Goal: Contribute content: Add original content to the website for others to see

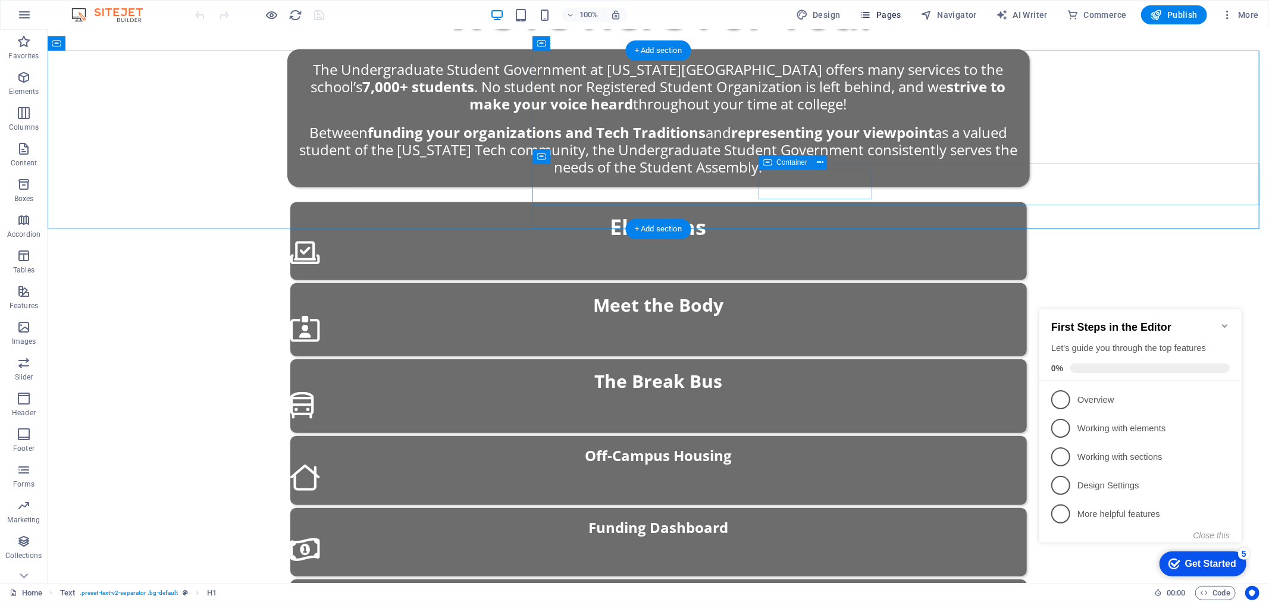
scroll to position [645, 0]
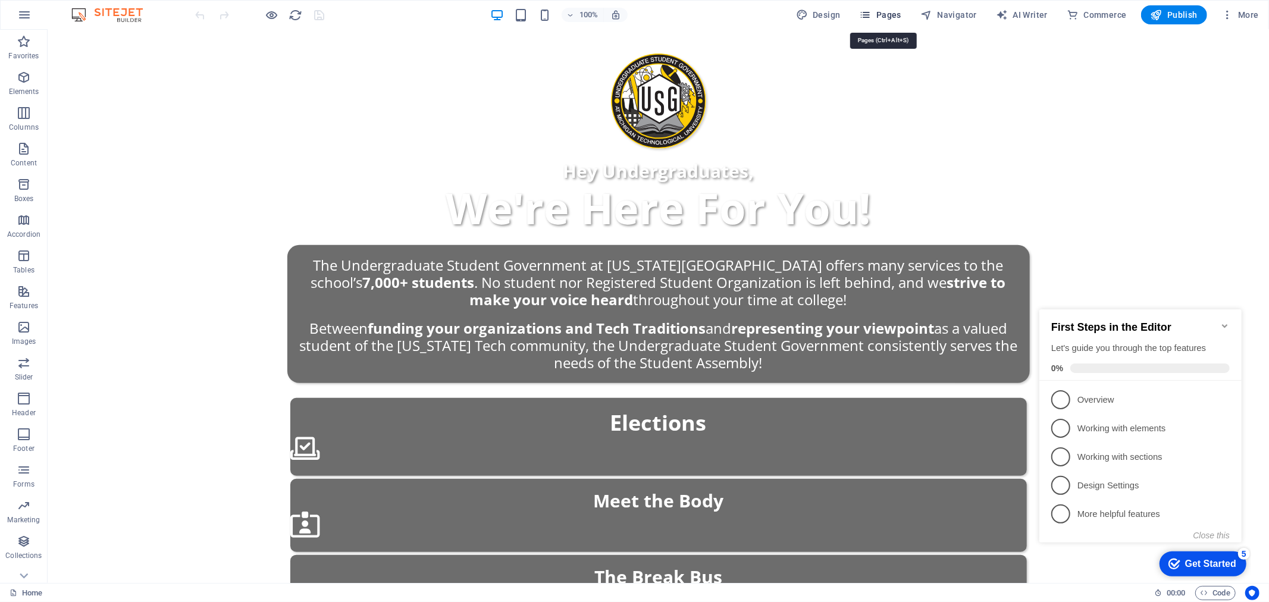
click at [893, 18] on span "Pages" at bounding box center [881, 15] width 42 height 12
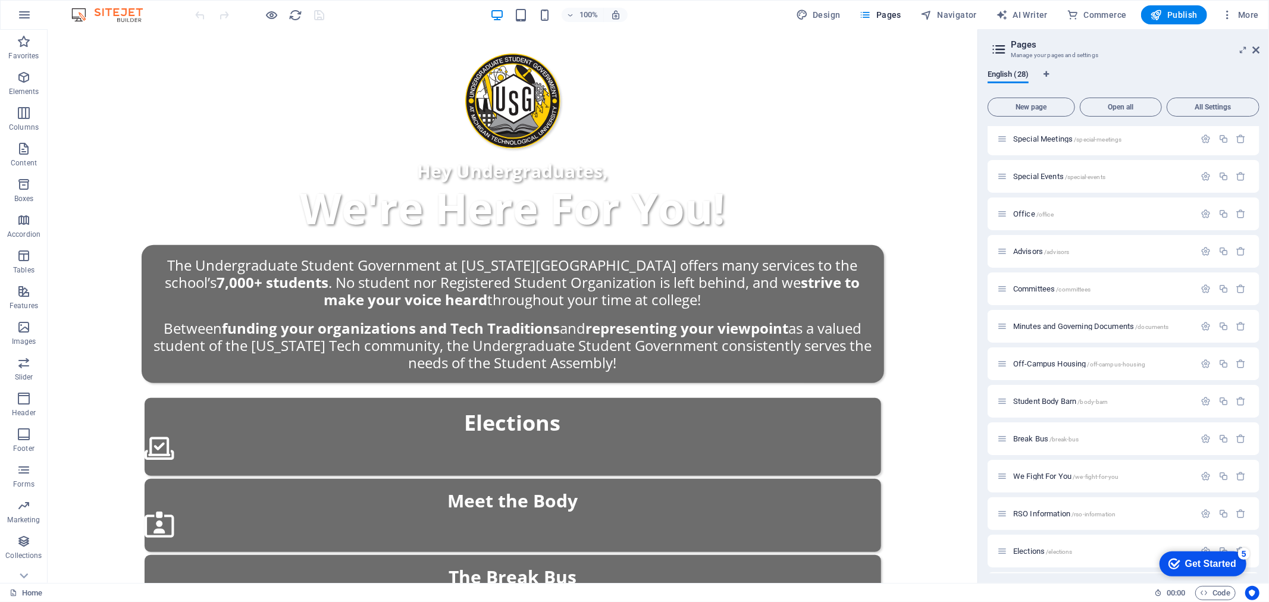
scroll to position [330, 0]
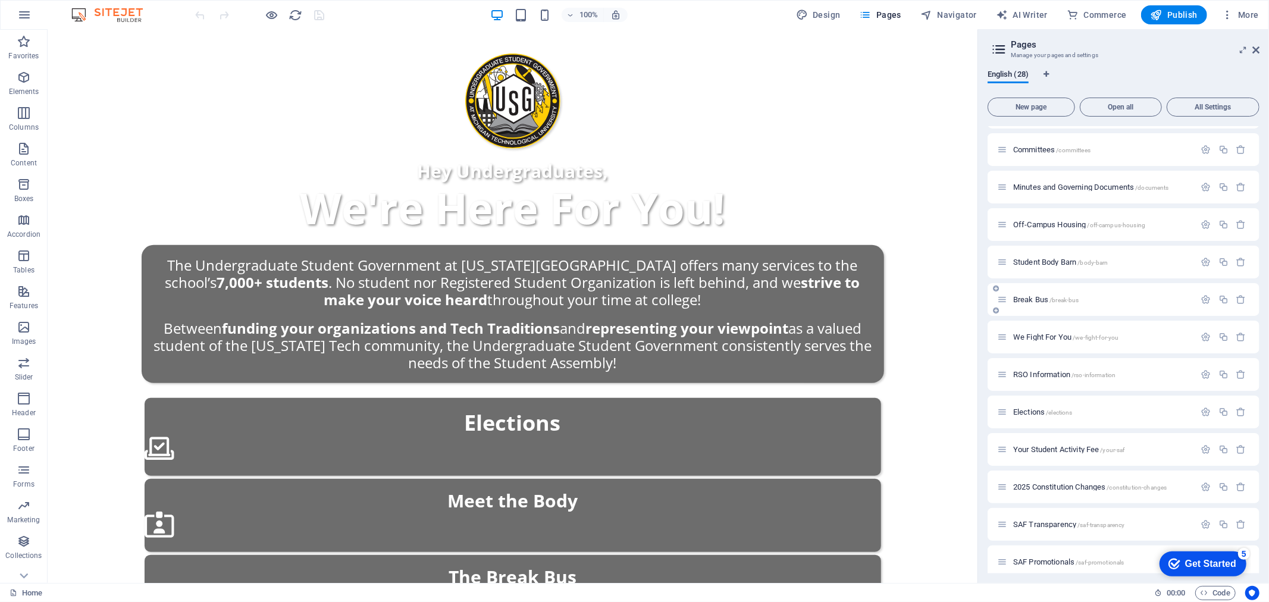
click at [1034, 299] on span "Break Bus /break-bus" at bounding box center [1046, 299] width 66 height 9
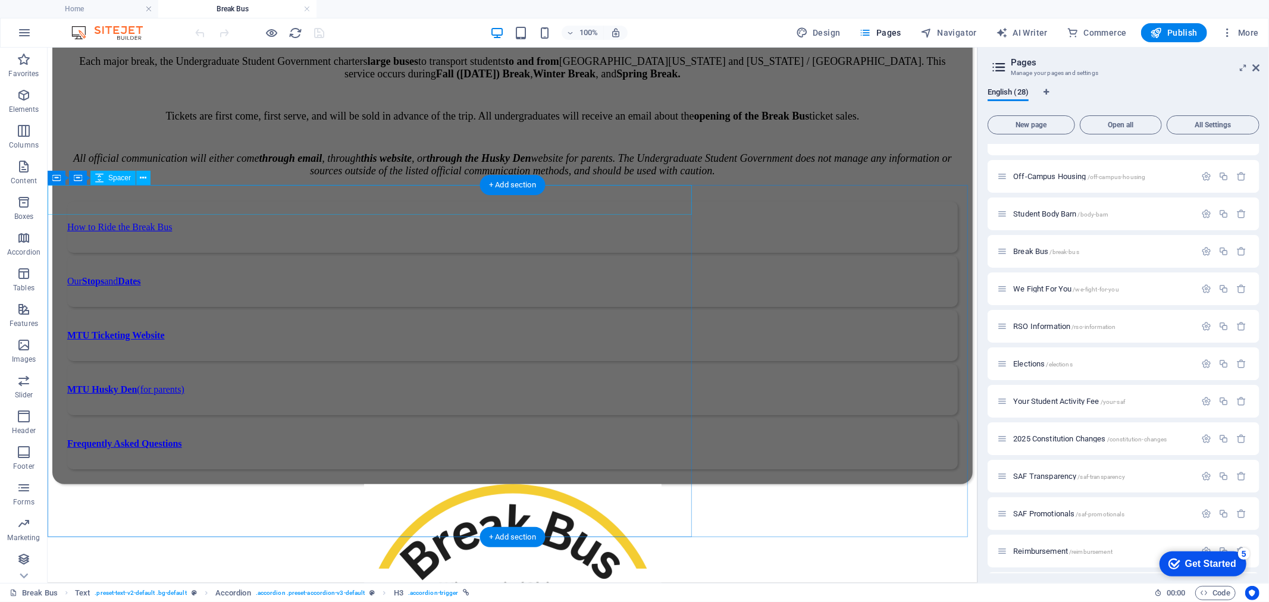
scroll to position [907, 0]
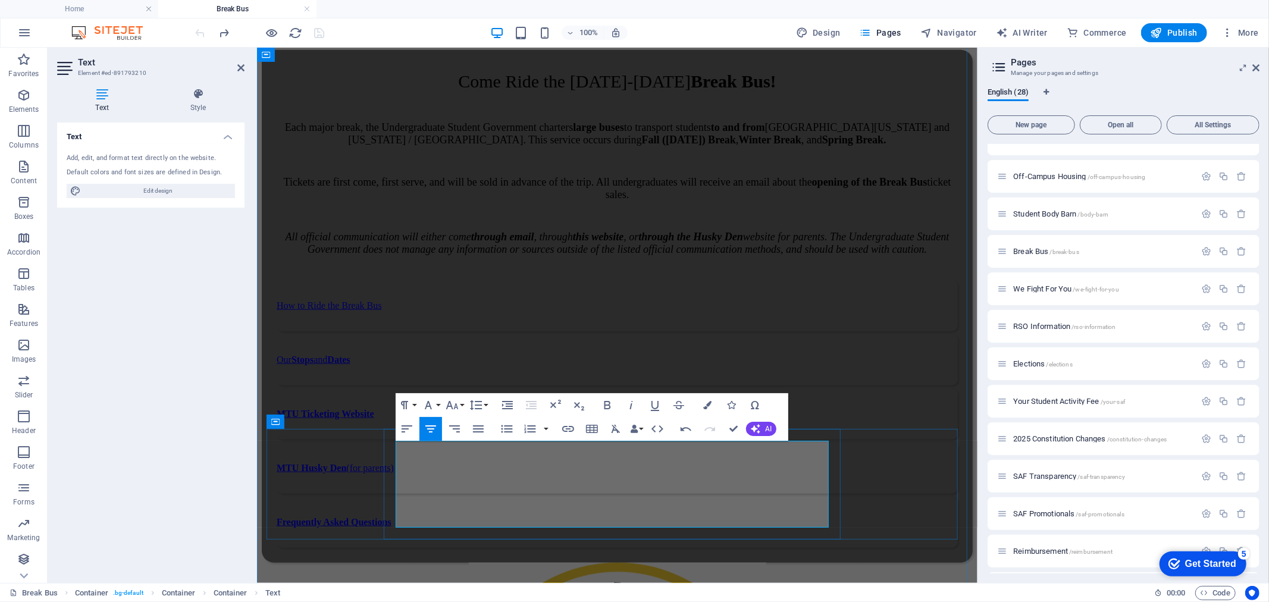
drag, startPoint x: 657, startPoint y: 447, endPoint x: 547, endPoint y: 449, distance: 109.5
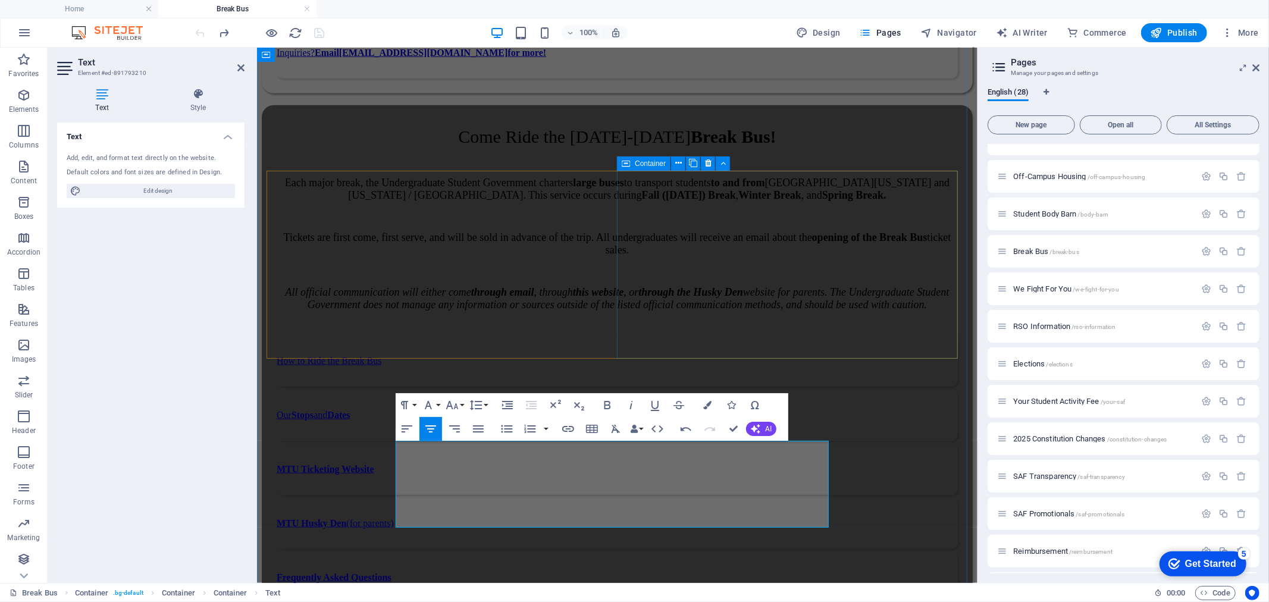
scroll to position [841, 0]
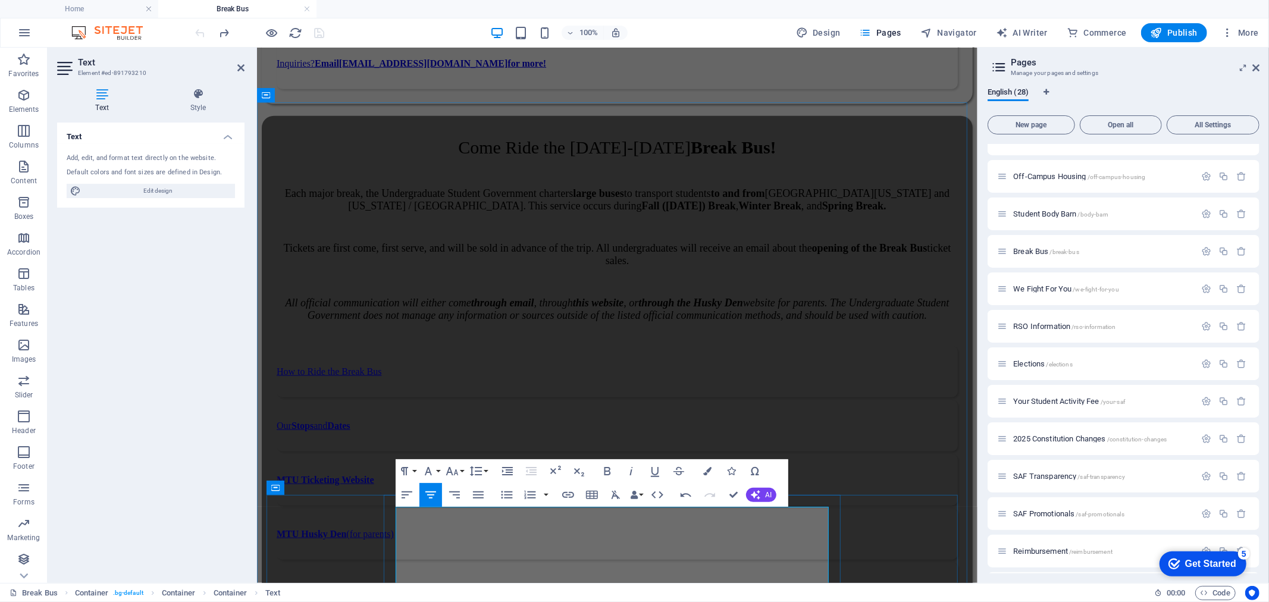
drag, startPoint x: 711, startPoint y: 508, endPoint x: 536, endPoint y: 512, distance: 174.4
click at [467, 474] on button "Line Height" at bounding box center [478, 471] width 23 height 24
click at [448, 465] on icon "button" at bounding box center [452, 471] width 14 height 14
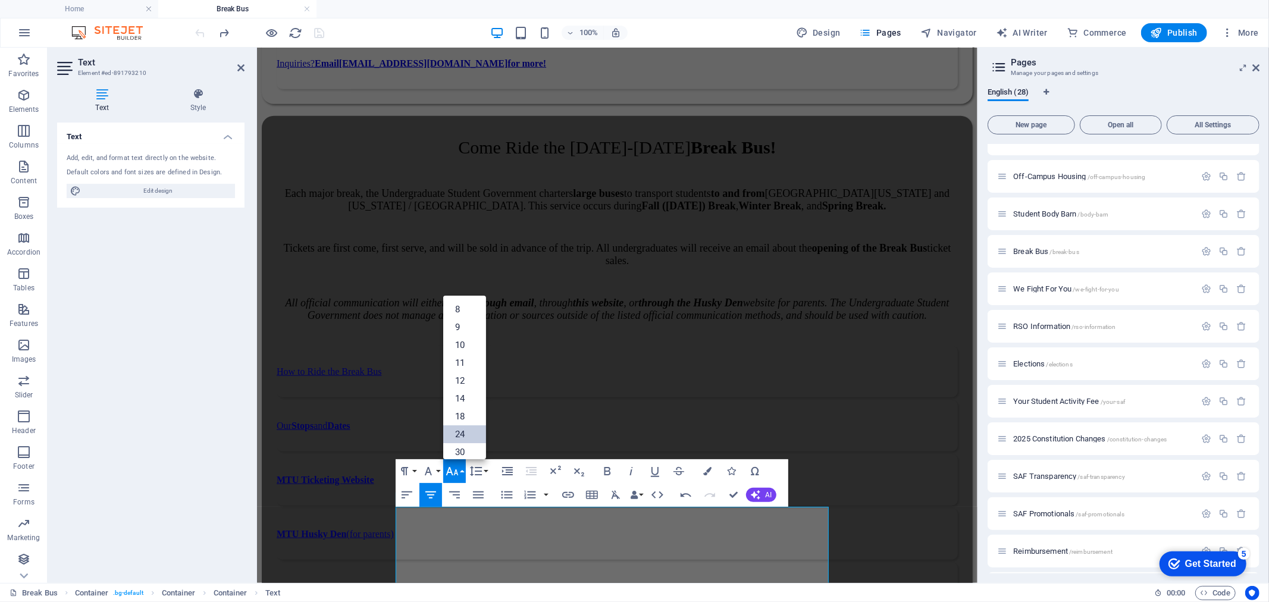
click at [466, 437] on link "24" at bounding box center [464, 434] width 43 height 18
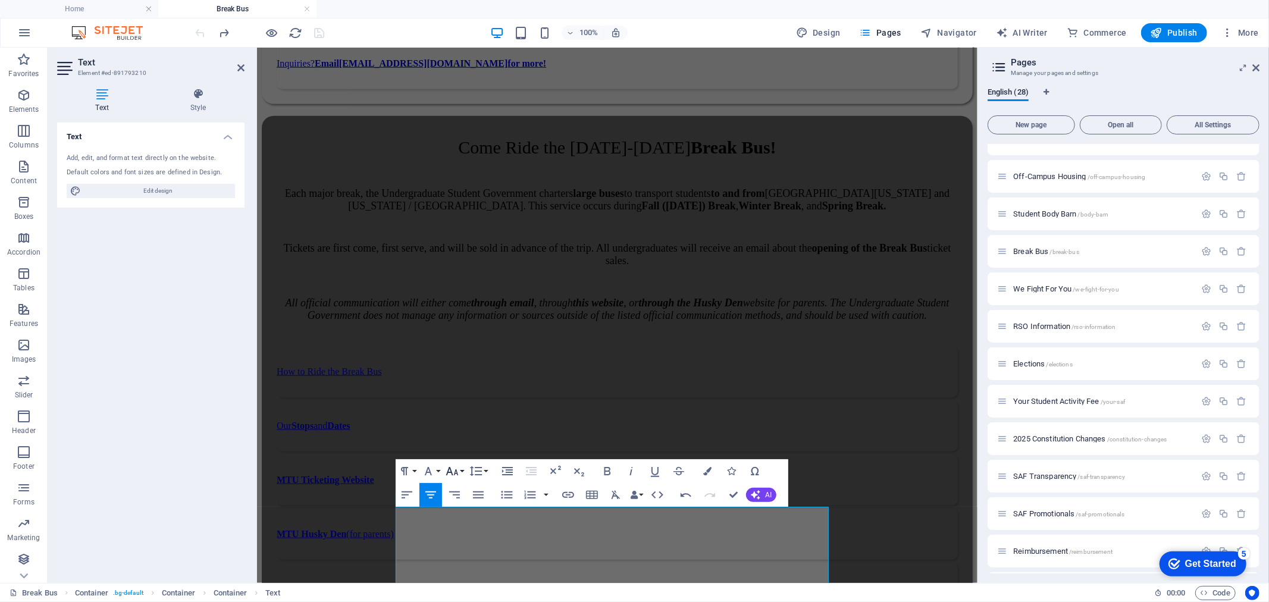
click at [461, 465] on button "Font Size" at bounding box center [454, 471] width 23 height 24
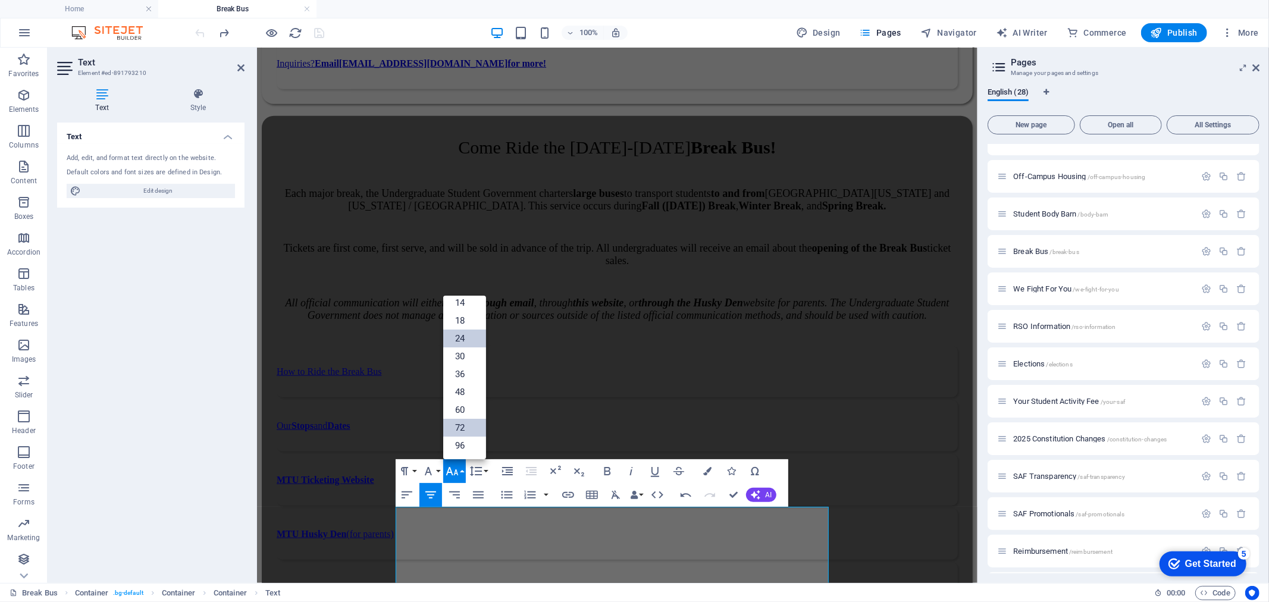
scroll to position [95, 0]
click at [458, 377] on link "36" at bounding box center [464, 375] width 43 height 18
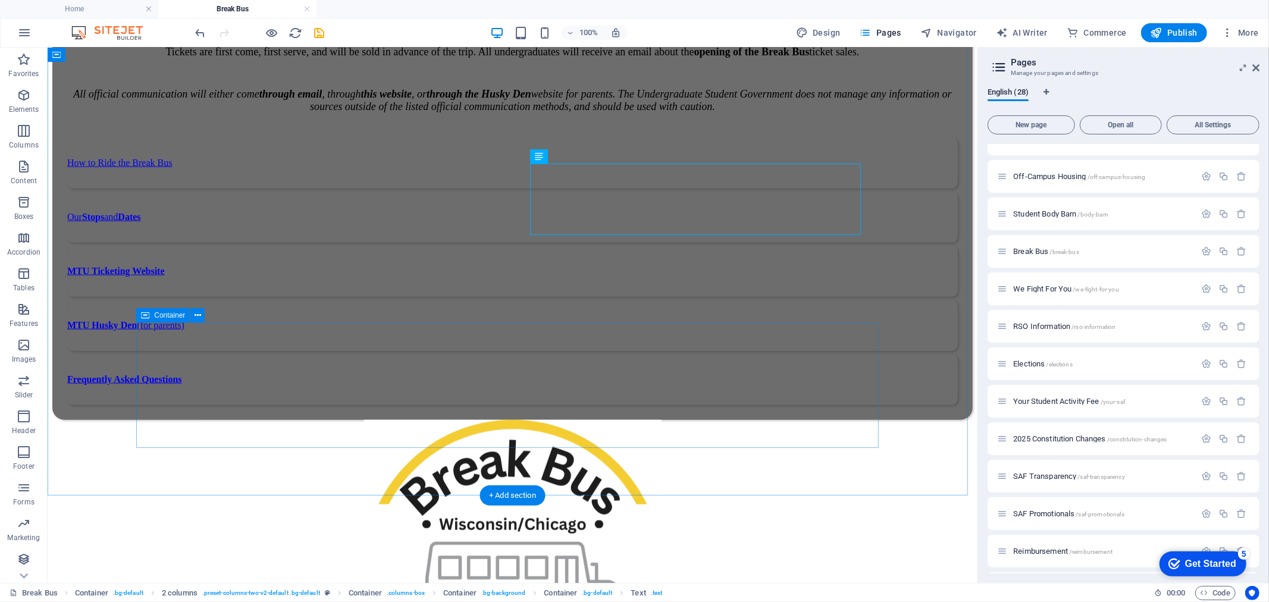
scroll to position [1105, 0]
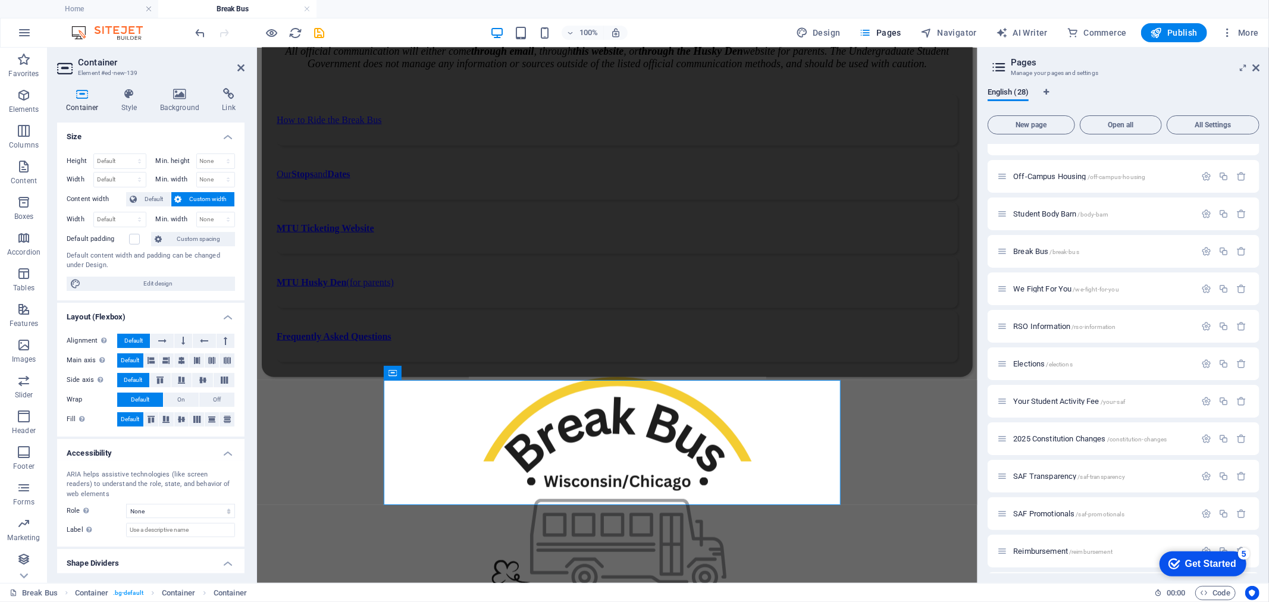
click at [175, 85] on div "Container Style Background Link Size Height Default px rem % vh vw Min. height …" at bounding box center [151, 331] width 206 height 505
click at [171, 99] on icon at bounding box center [180, 94] width 58 height 12
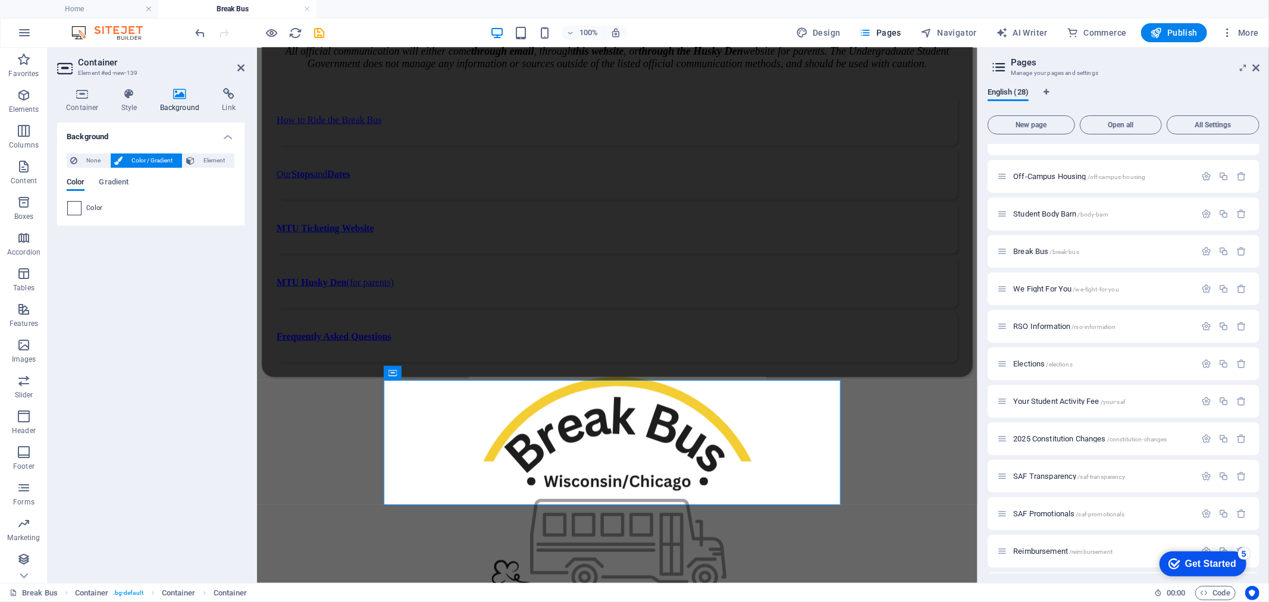
click at [68, 204] on span at bounding box center [74, 208] width 13 height 13
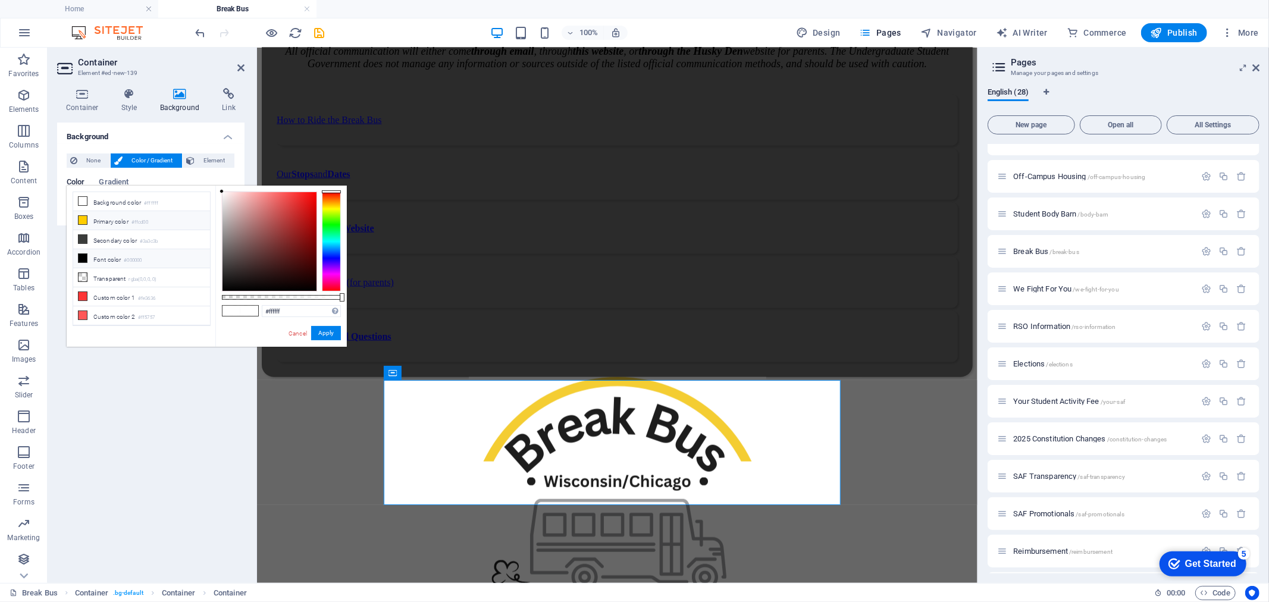
click at [148, 221] on small "#ffcd00" at bounding box center [140, 222] width 17 height 8
type input "#ffcd00"
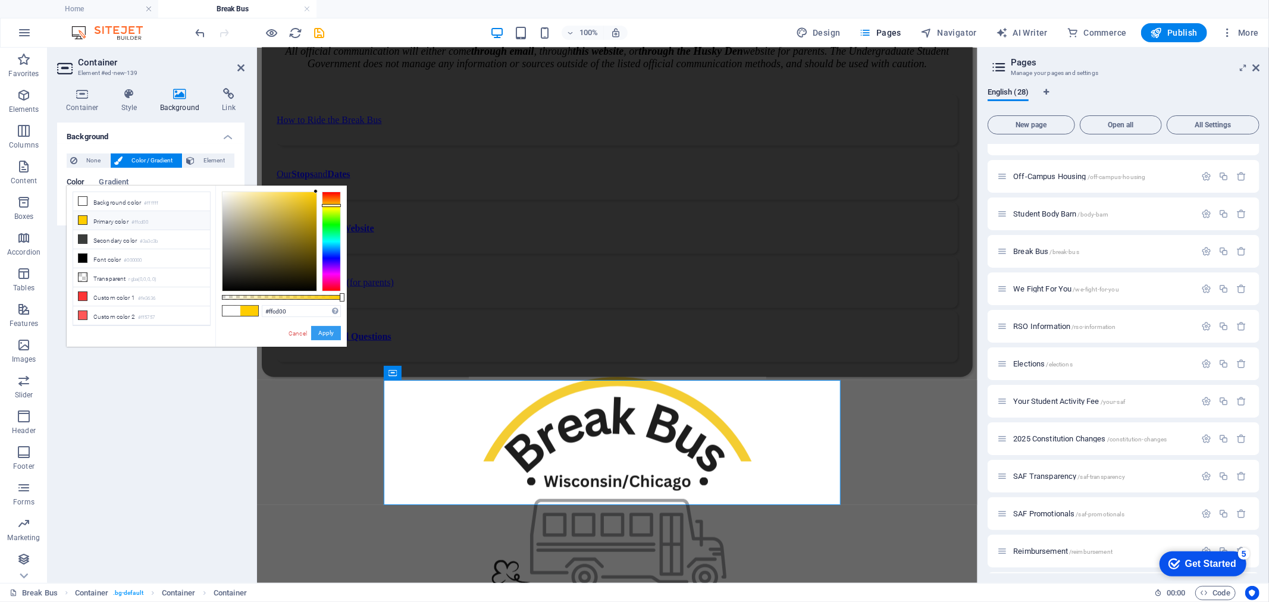
click at [331, 331] on button "Apply" at bounding box center [326, 333] width 30 height 14
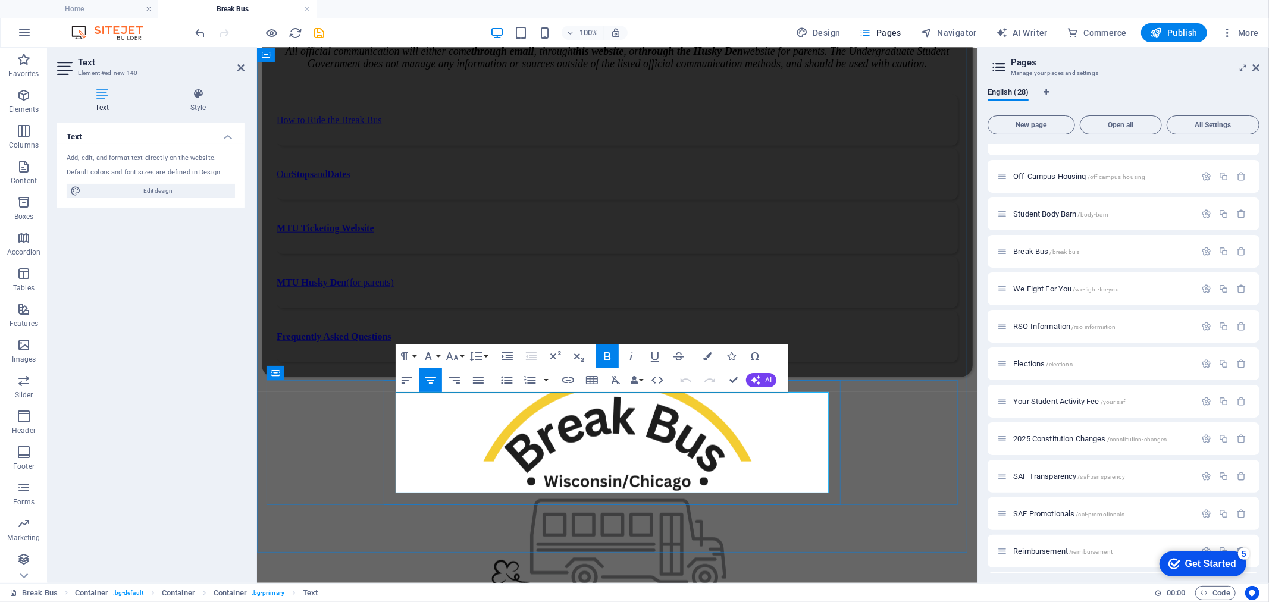
drag, startPoint x: 718, startPoint y: 407, endPoint x: 423, endPoint y: 406, distance: 294.6
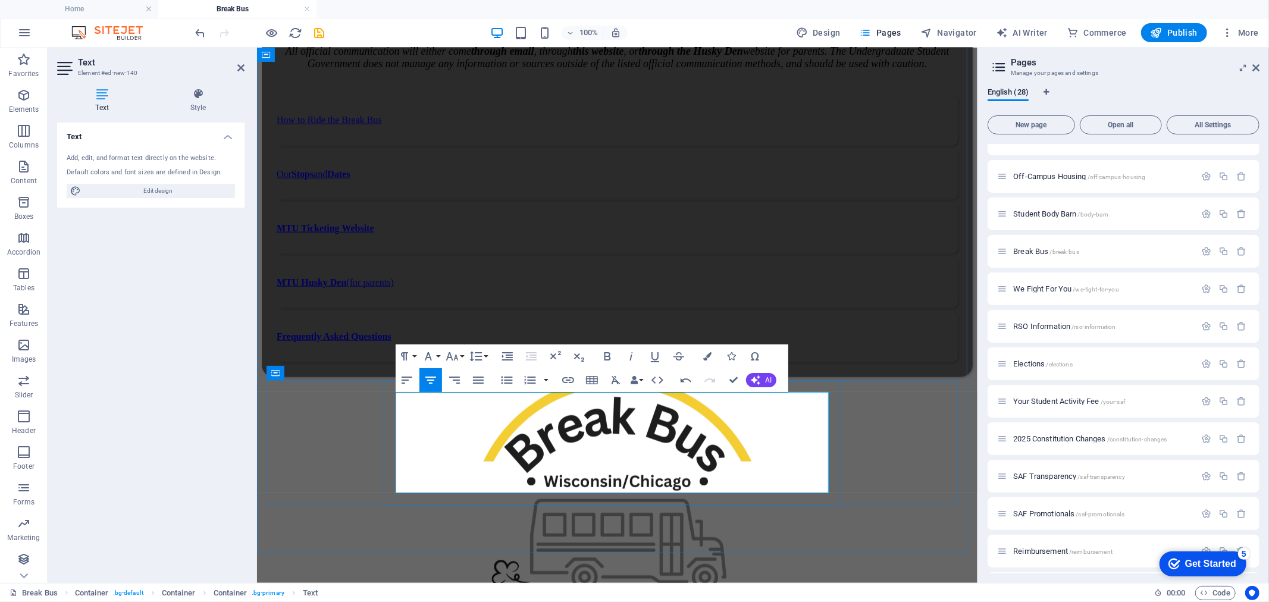
drag, startPoint x: 737, startPoint y: 458, endPoint x: 611, endPoint y: 454, distance: 126.2
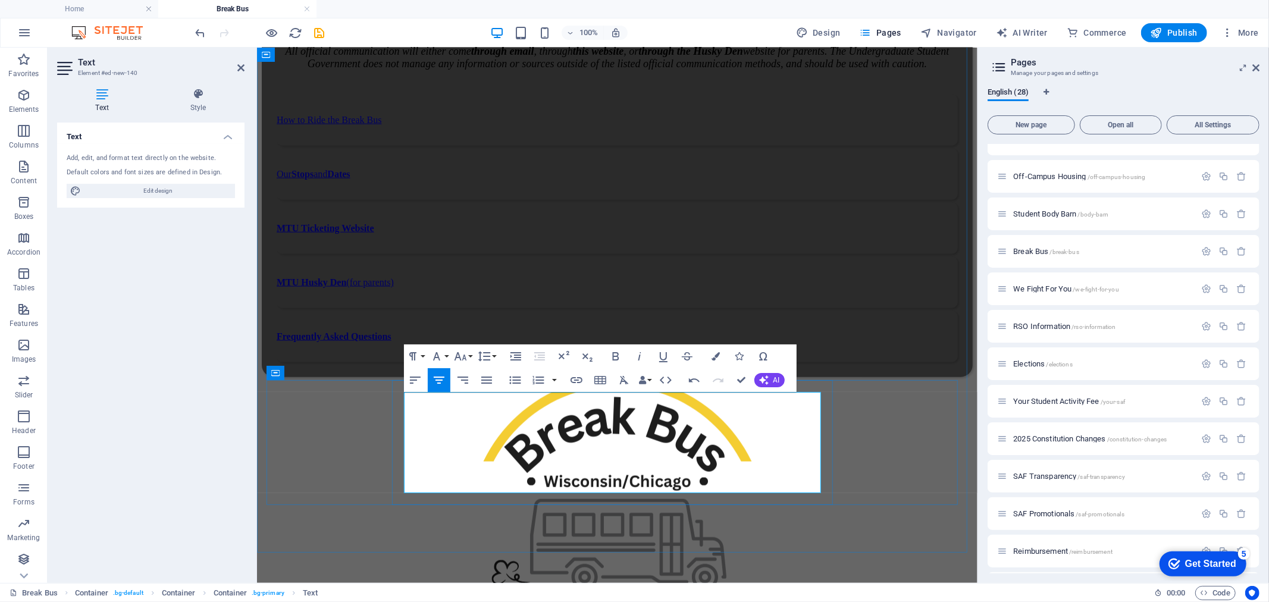
drag, startPoint x: 716, startPoint y: 479, endPoint x: 690, endPoint y: 482, distance: 26.4
drag, startPoint x: 732, startPoint y: 482, endPoint x: 609, endPoint y: 478, distance: 123.2
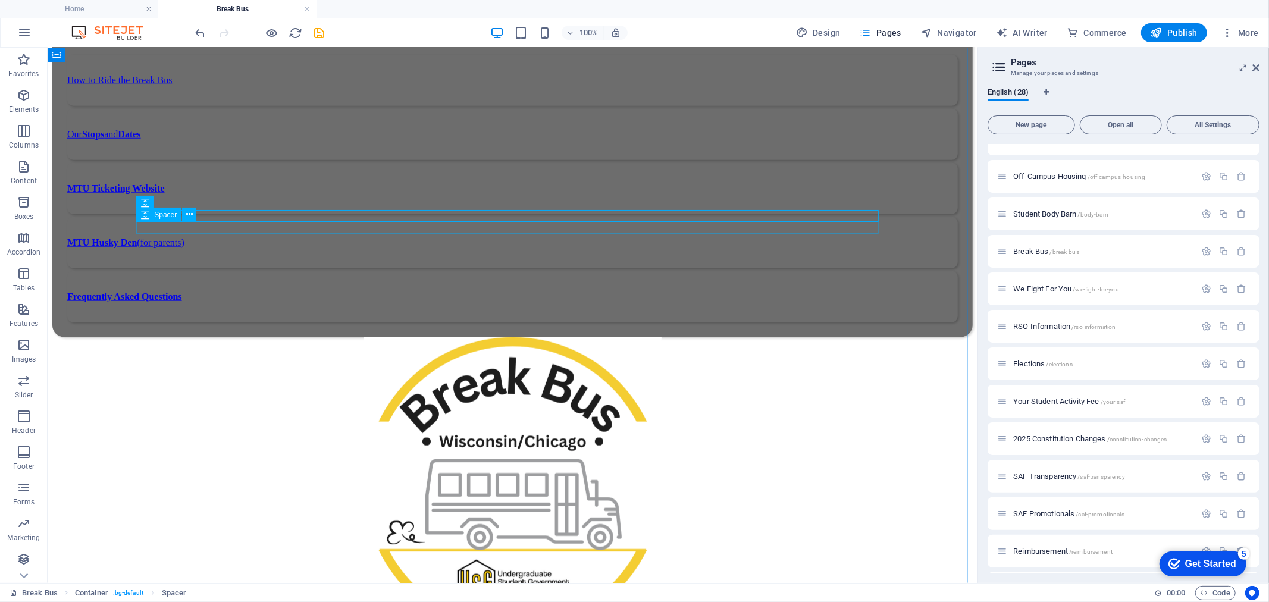
scroll to position [1171, 0]
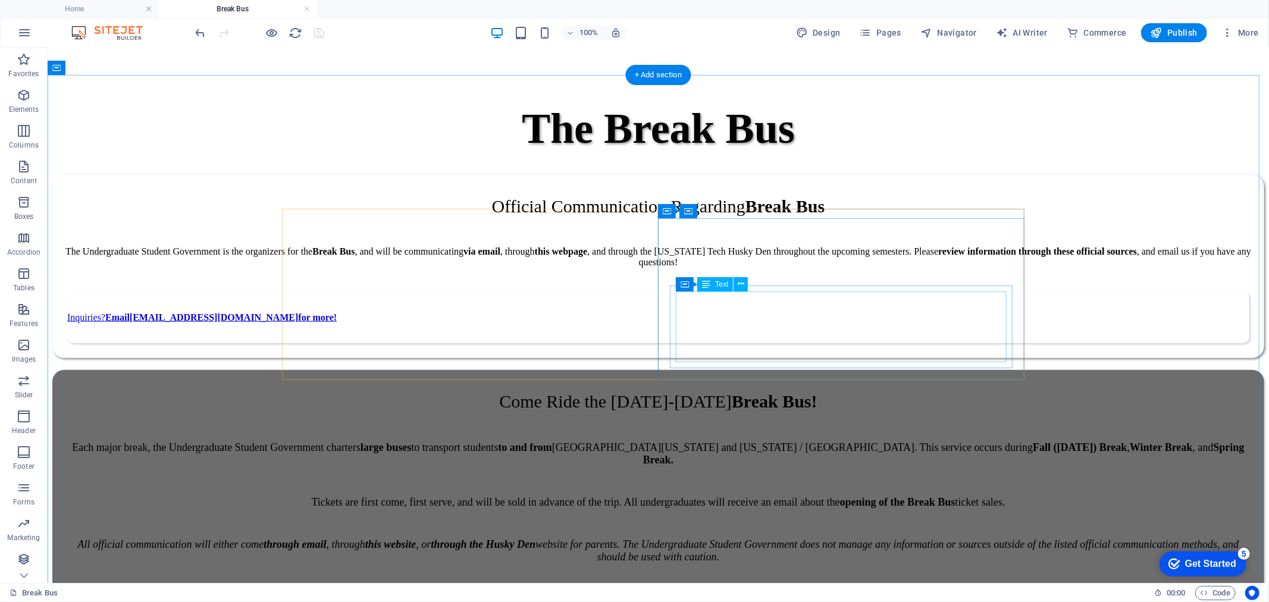
scroll to position [352, 0]
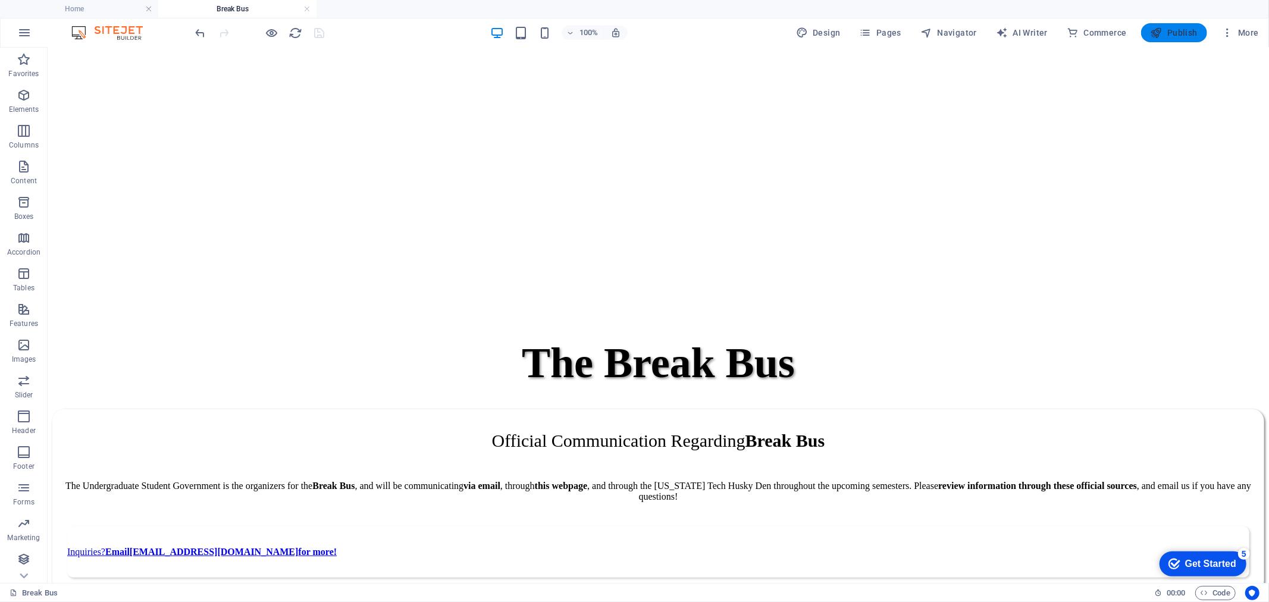
click at [1165, 27] on span "Publish" at bounding box center [1174, 33] width 47 height 12
